Goal: Find specific page/section: Find specific page/section

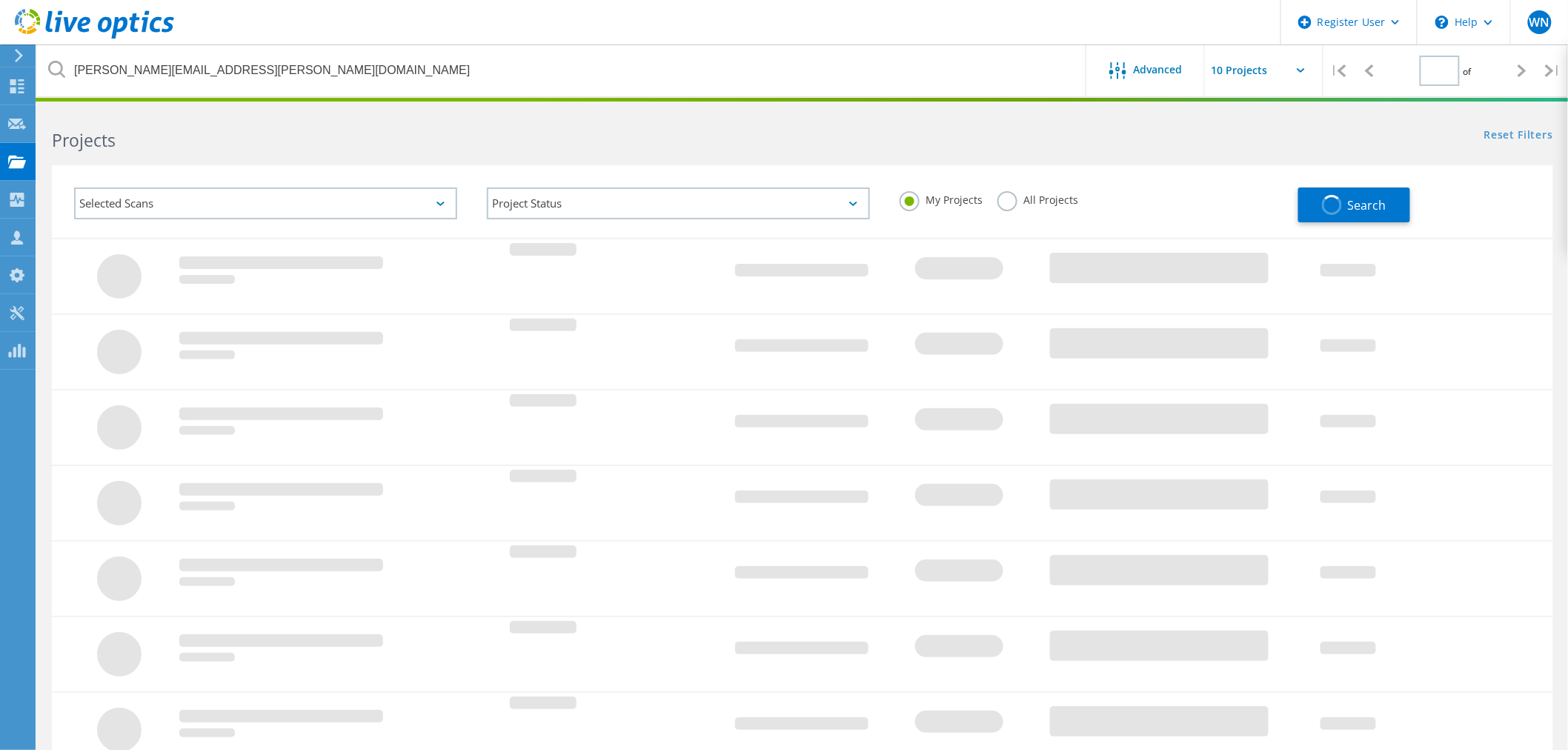
type input "1"
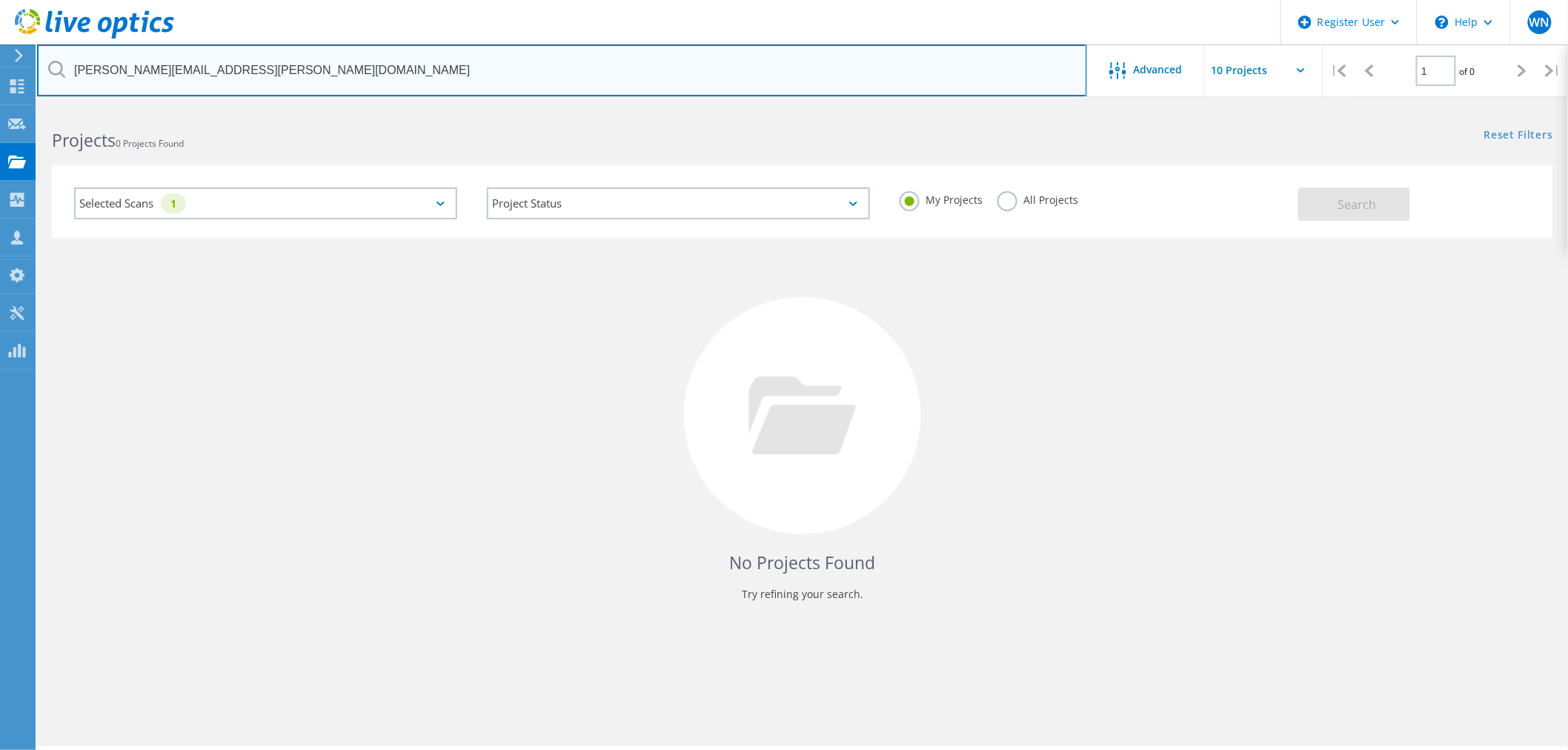
drag, startPoint x: 290, startPoint y: 72, endPoint x: 72, endPoint y: 77, distance: 218.1
click at [67, 82] on input "[PERSON_NAME][EMAIL_ADDRESS][PERSON_NAME][DOMAIN_NAME]" at bounding box center [561, 71] width 1050 height 52
type input "apoasset"
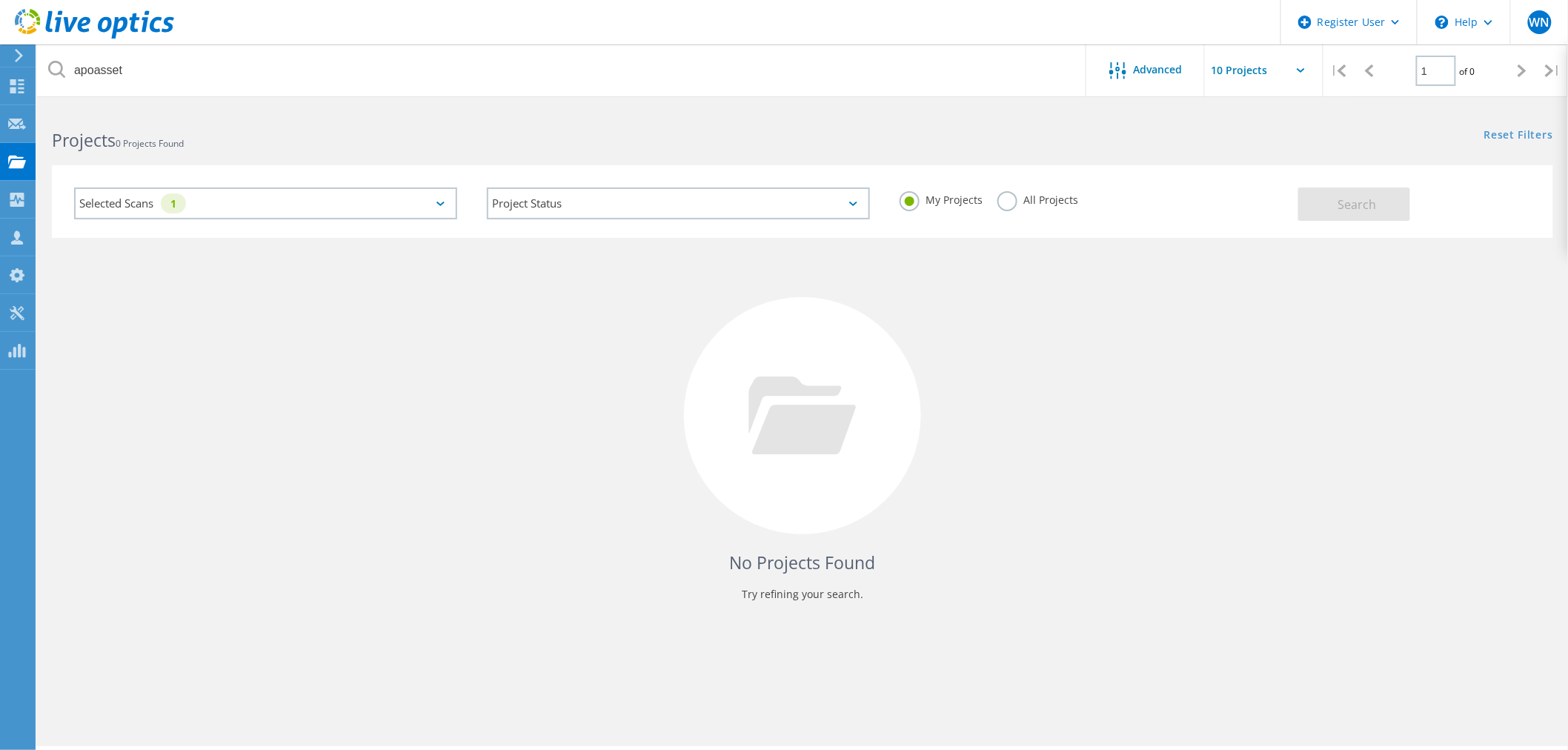
click at [438, 205] on icon at bounding box center [440, 203] width 8 height 4
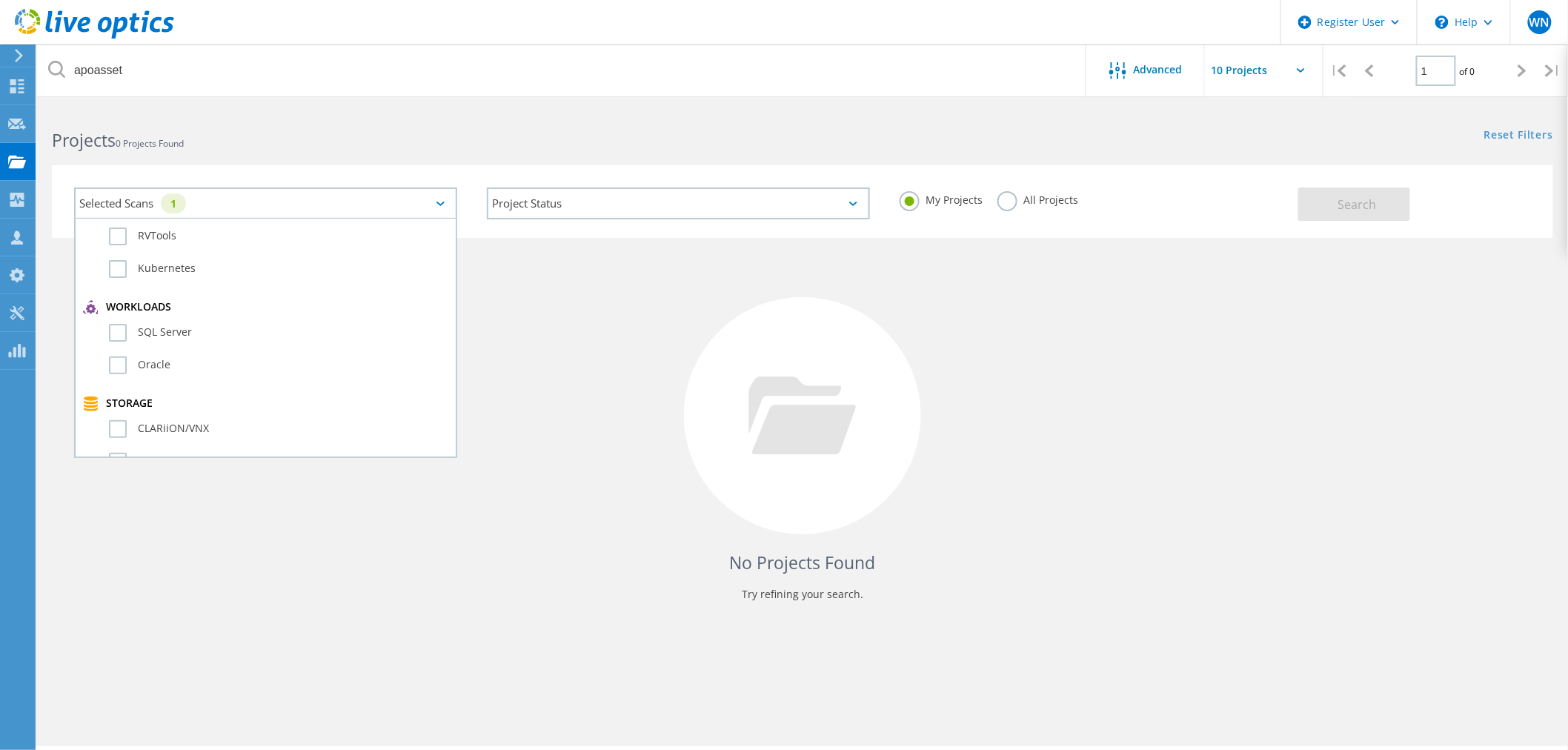
scroll to position [329, 0]
click at [114, 321] on label "PowerStore" at bounding box center [279, 329] width 340 height 18
click at [0, 0] on input "PowerStore" at bounding box center [0, 0] width 0 height 0
drag, startPoint x: 727, startPoint y: 322, endPoint x: 752, endPoint y: 327, distance: 25.5
click at [732, 324] on div at bounding box center [803, 416] width 237 height 237
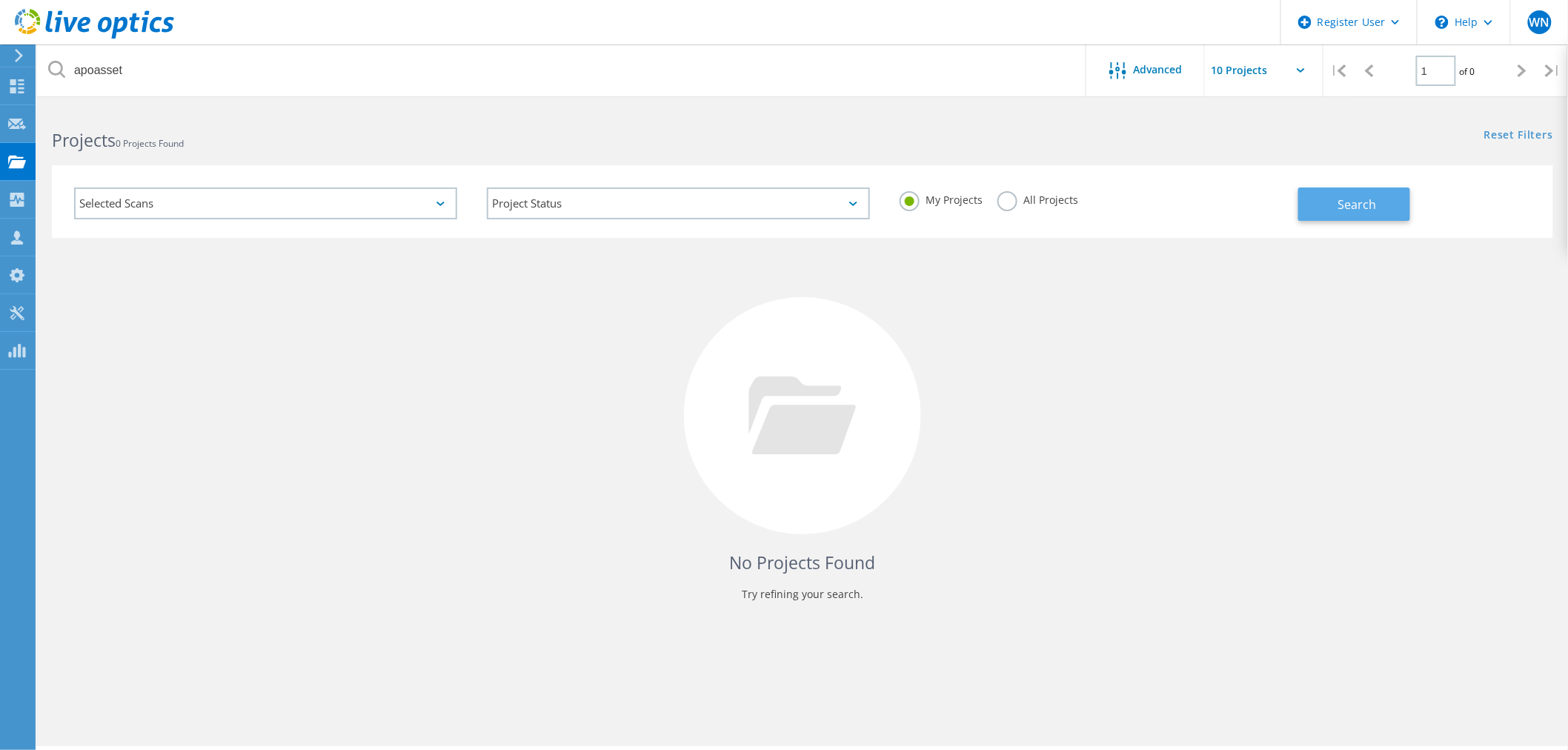
click at [1354, 194] on button "Search" at bounding box center [1354, 204] width 112 height 34
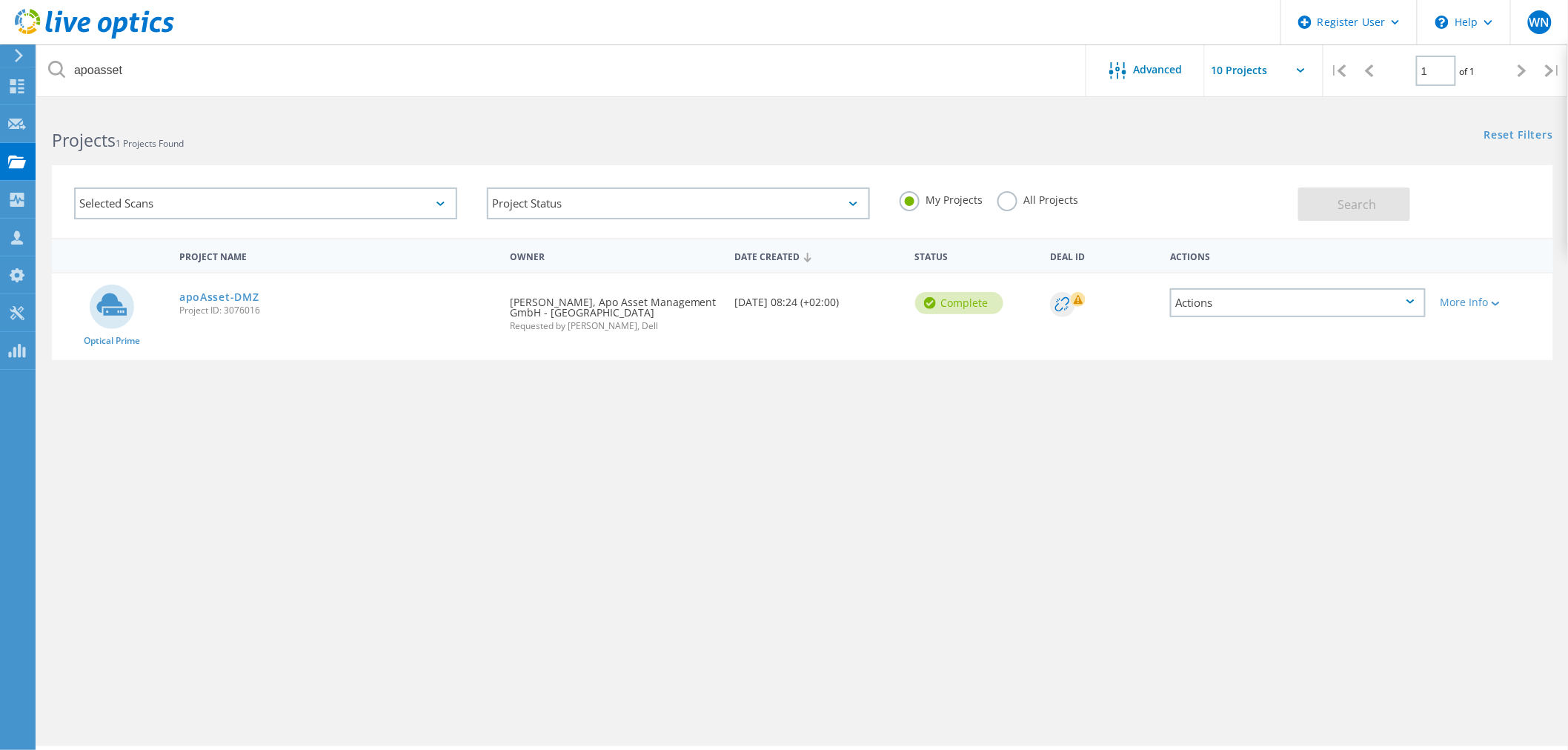
click at [1004, 201] on label "All Projects" at bounding box center [1038, 198] width 81 height 14
click at [0, 0] on input "All Projects" at bounding box center [0, 0] width 0 height 0
click at [1360, 203] on span "Search" at bounding box center [1357, 204] width 39 height 16
